Goal: Task Accomplishment & Management: Use online tool/utility

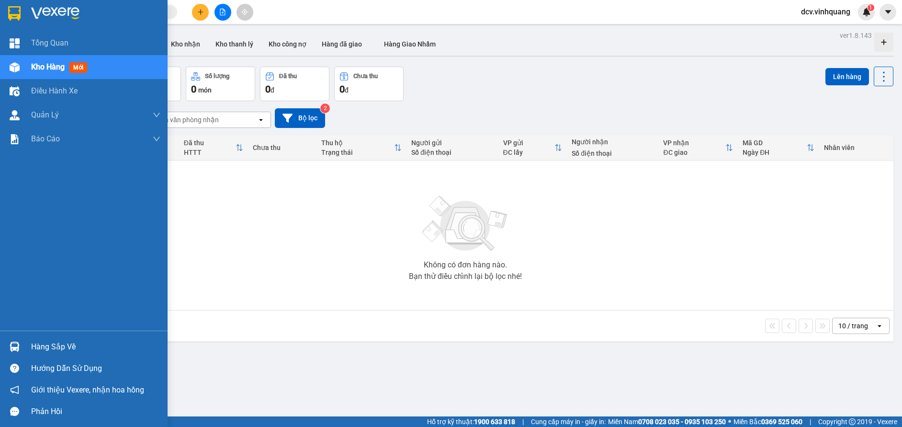
click at [34, 347] on div "Hàng sắp về" at bounding box center [95, 347] width 129 height 14
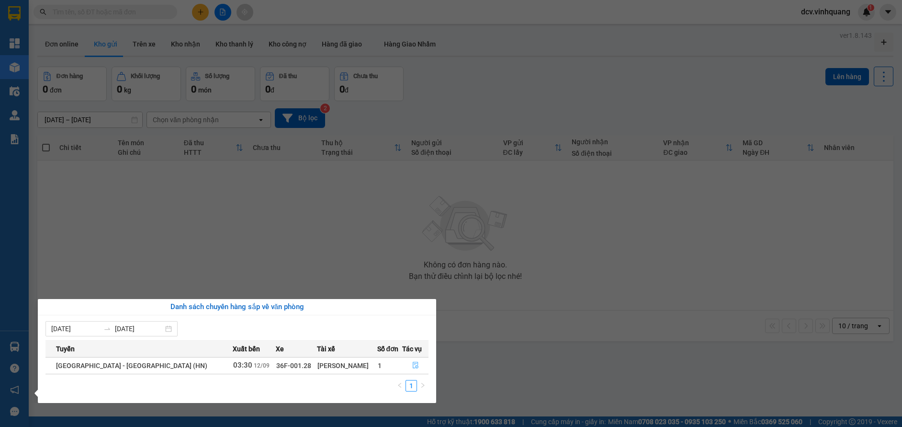
click at [413, 366] on icon "file-done" at bounding box center [416, 365] width 6 height 7
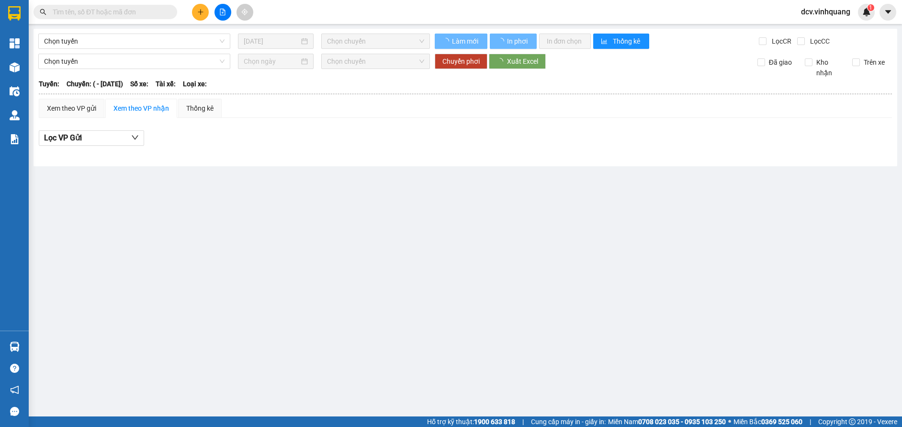
type input "12/09/2025"
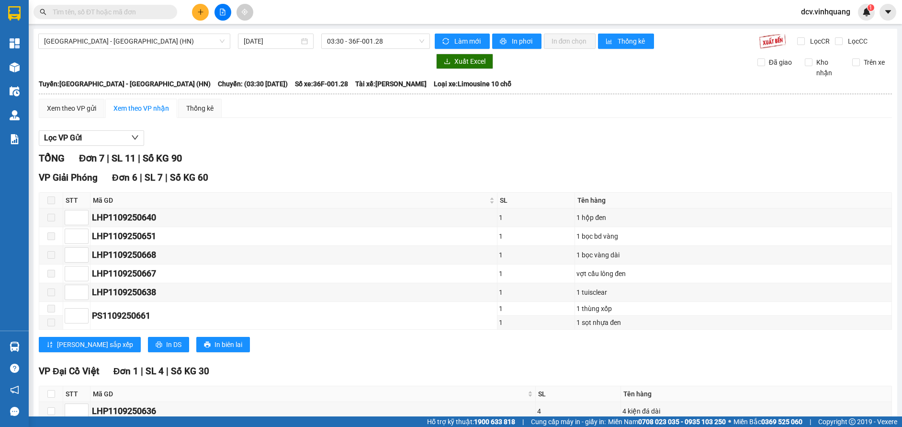
scroll to position [54, 0]
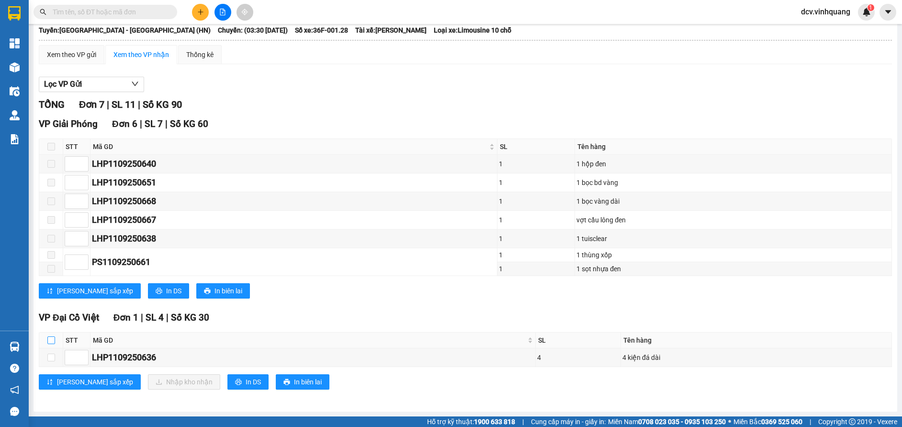
click at [51, 340] on input "checkbox" at bounding box center [51, 340] width 8 height 8
checkbox input "true"
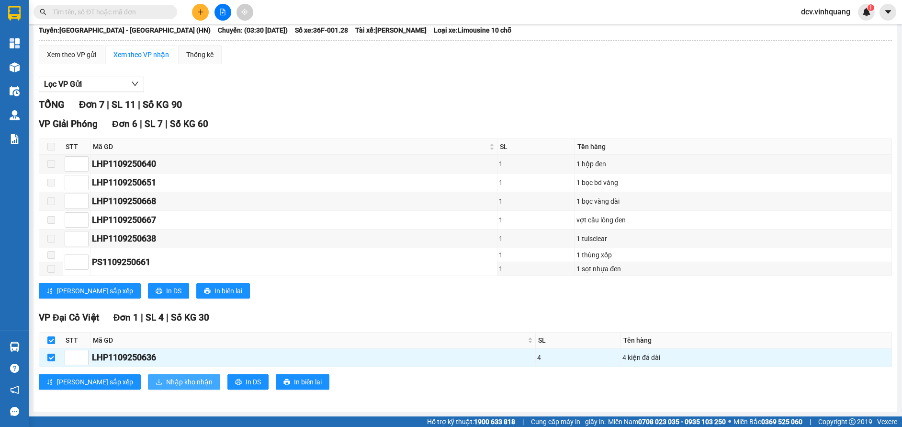
click at [166, 382] on span "Nhập kho nhận" at bounding box center [189, 381] width 46 height 11
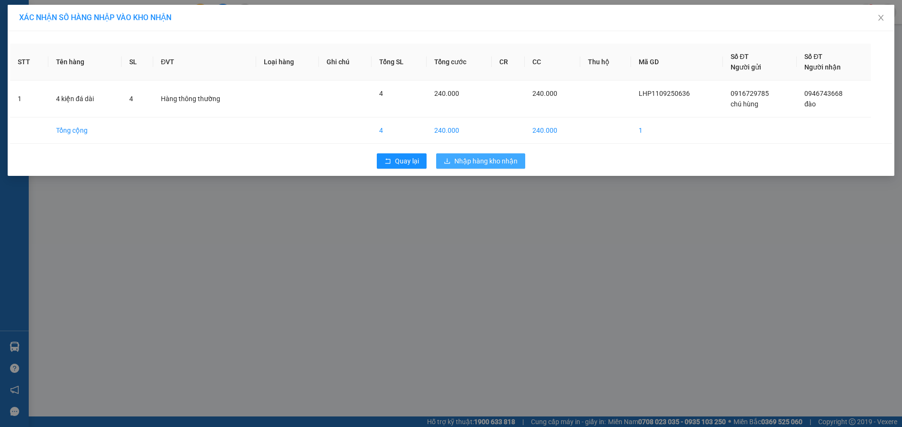
click at [479, 165] on button "Nhập hàng kho nhận" at bounding box center [480, 160] width 89 height 15
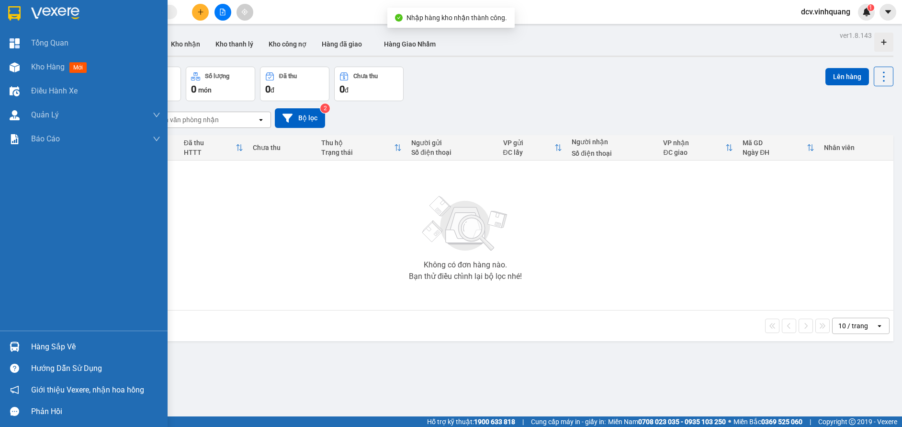
click at [50, 344] on div "Hàng sắp về" at bounding box center [95, 347] width 129 height 14
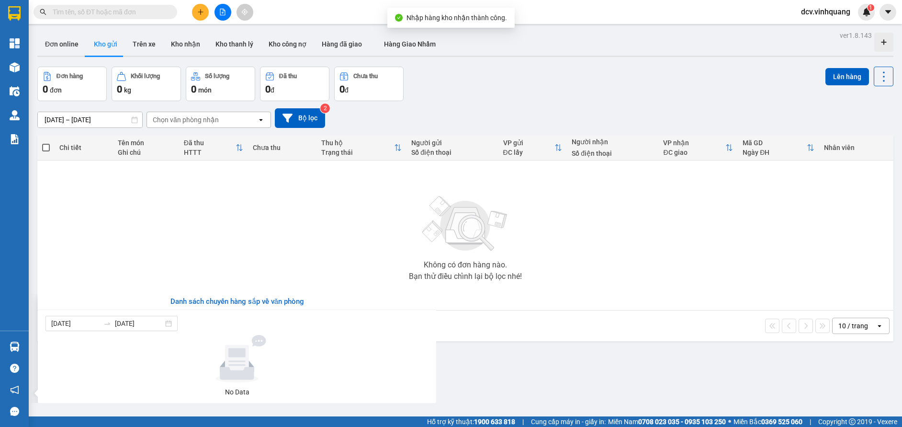
click at [472, 198] on section "Kết quả tìm kiếm ( 0 ) Bộ lọc No Data dcv.vinhquang 1 Tổng Quan Kho hàng mới Đi…" at bounding box center [451, 213] width 902 height 427
